Goal: Task Accomplishment & Management: Manage account settings

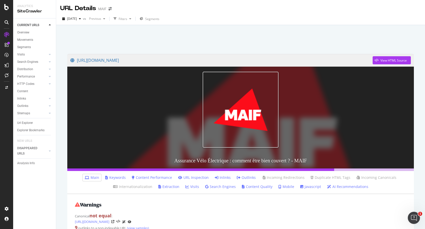
click at [25, 12] on div "SiteCrawler" at bounding box center [34, 11] width 35 height 6
click at [16, 21] on div "CURRENT URLS Overview Movements Segments Visits Analysis Orphan URLs Search Eng…" at bounding box center [34, 123] width 43 height 210
click at [17, 22] on div "CURRENT URLS" at bounding box center [36, 25] width 39 height 7
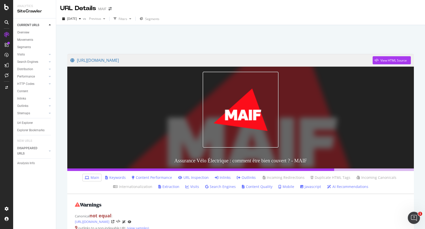
click at [19, 29] on div "Overview Movements Segments Visits Analysis Orphan URLs Search Engines Top Char…" at bounding box center [36, 83] width 39 height 108
click at [20, 30] on div "Overview" at bounding box center [23, 32] width 12 height 5
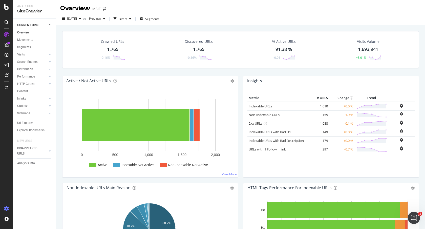
click at [5, 208] on icon at bounding box center [6, 208] width 5 height 5
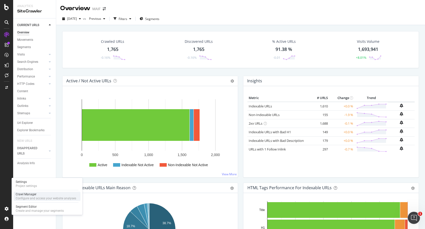
click at [27, 193] on div "Crawl Manager" at bounding box center [46, 194] width 61 height 4
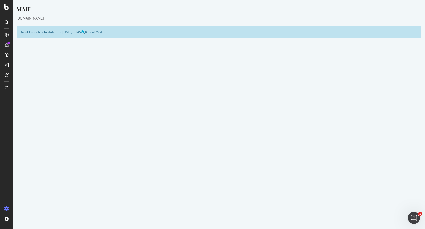
click at [233, 142] on link "Settings" at bounding box center [235, 142] width 11 height 4
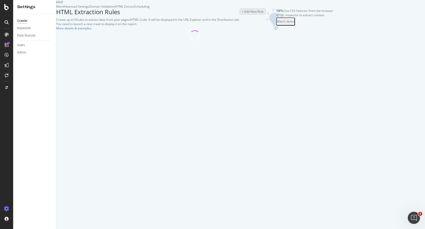
select select "count"
select select "list"
select select "exist"
select select "count"
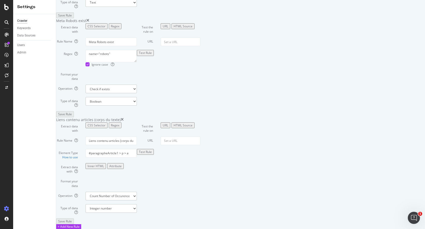
scroll to position [362, 0]
click at [193, 123] on div "HTML Source" at bounding box center [183, 125] width 19 height 4
click at [171, 123] on div "URL" at bounding box center [168, 125] width 6 height 4
click at [137, 204] on select "Integer number" at bounding box center [111, 208] width 51 height 9
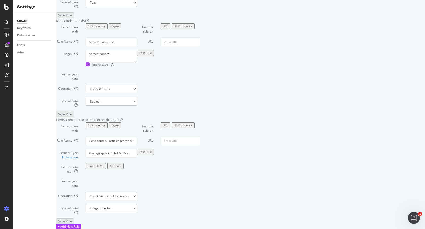
click at [120, 123] on div "Regex" at bounding box center [115, 125] width 9 height 4
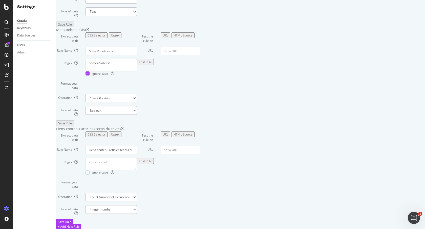
click at [106, 132] on div "CSS Selector" at bounding box center [97, 134] width 18 height 4
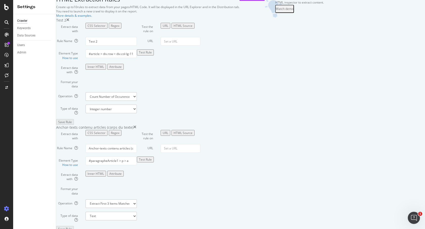
scroll to position [0, 0]
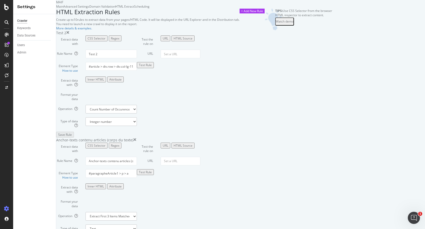
click at [150, 9] on div "Scheduling" at bounding box center [141, 6] width 15 height 4
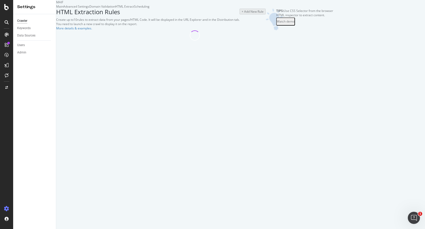
select select "count"
select select "list"
select select "exist"
select select "count"
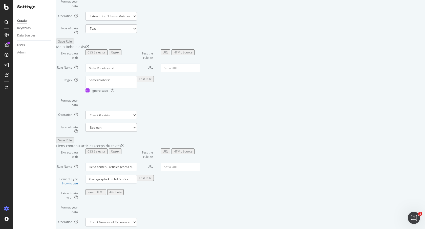
scroll to position [371, 0]
